Goal: Navigation & Orientation: Find specific page/section

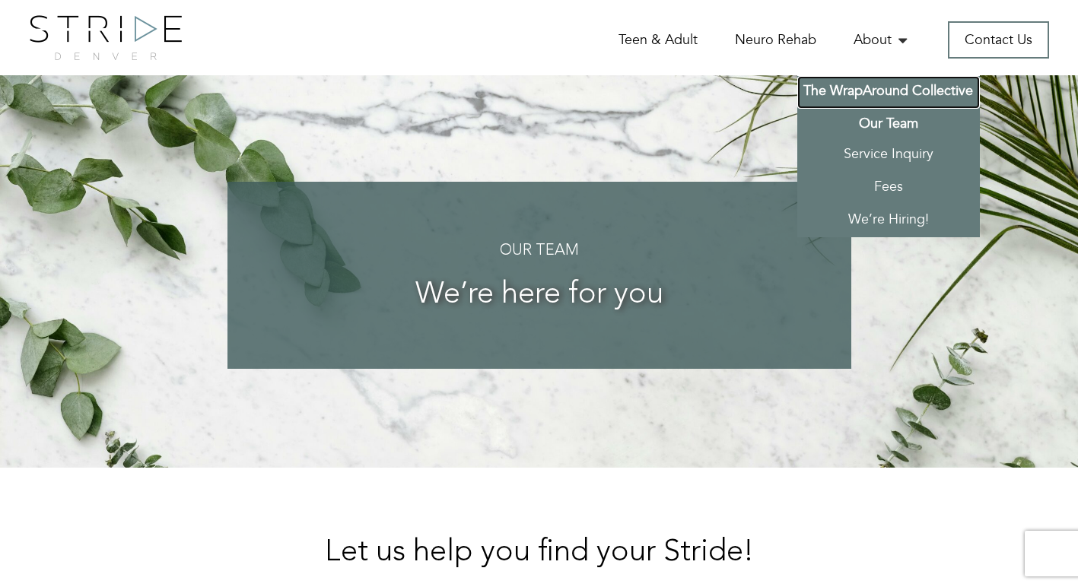
click at [907, 92] on link "The WrapAround Collective" at bounding box center [888, 92] width 183 height 33
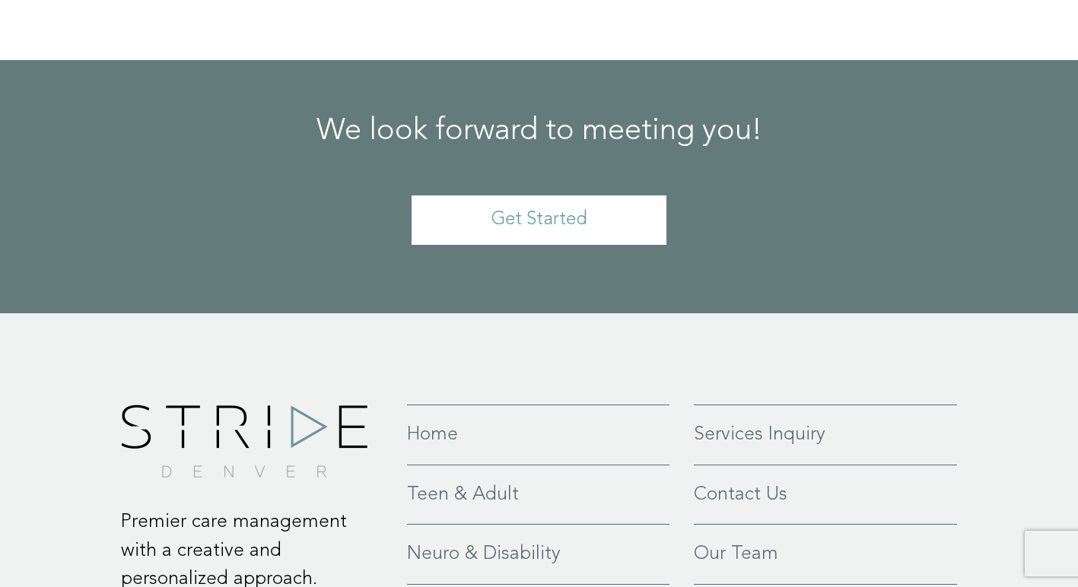
scroll to position [3604, 0]
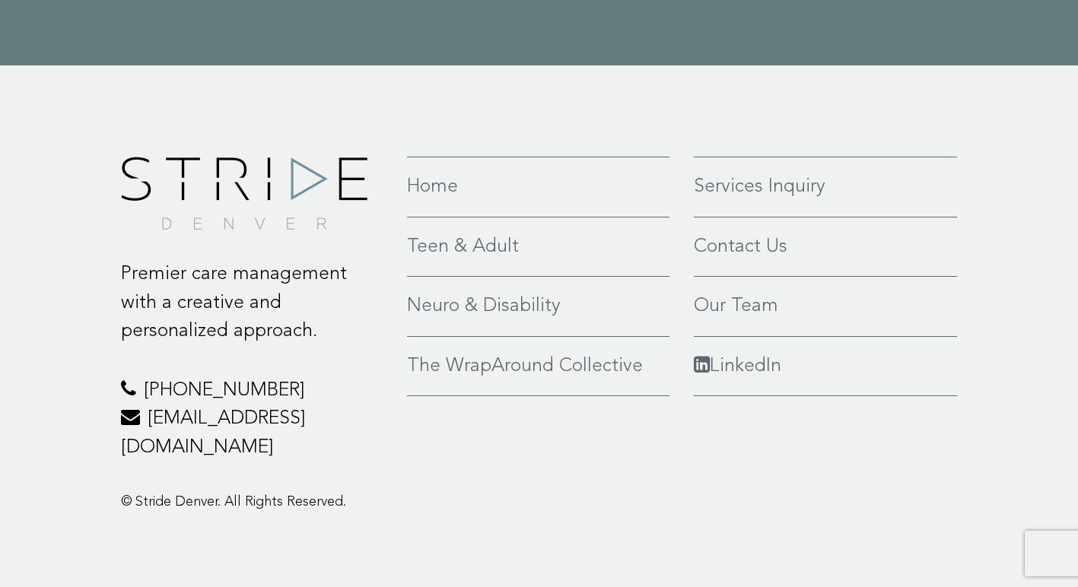
click at [532, 304] on link "Neuro & Disability" at bounding box center [538, 306] width 262 height 29
click at [769, 364] on link "LinkedIn" at bounding box center [826, 366] width 264 height 29
